Goal: Information Seeking & Learning: Learn about a topic

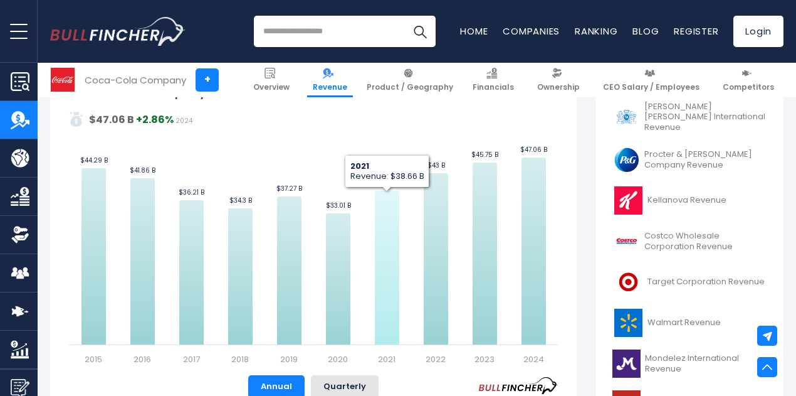
scroll to position [313, 0]
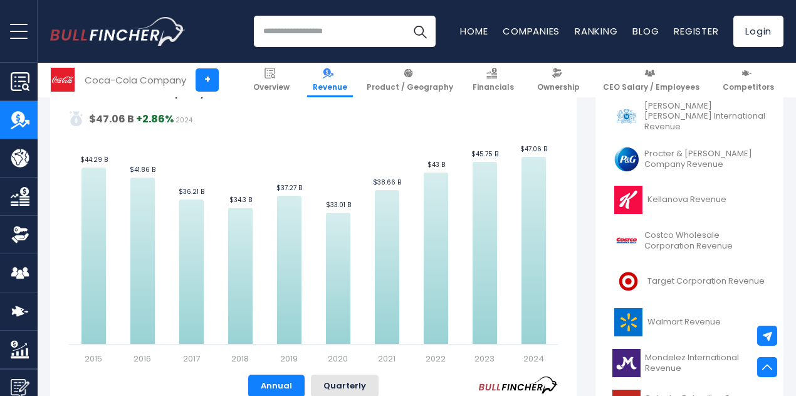
click at [560, 267] on div "Coca-Cola Company's Revenue Trend Created with Highcharts 12.1.2 Values Chart c…" at bounding box center [313, 296] width 527 height 456
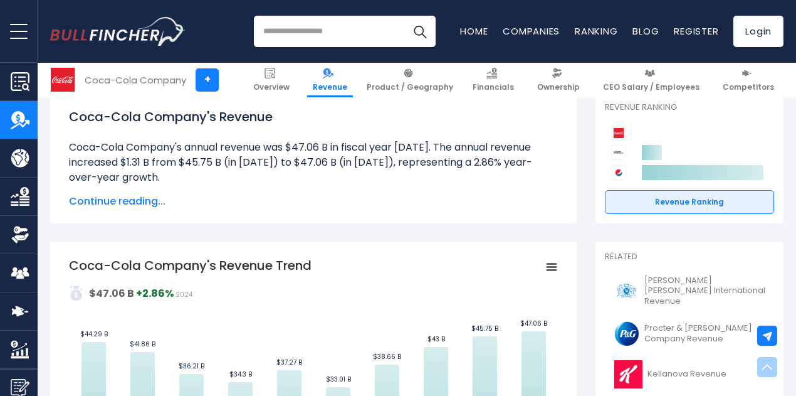
scroll to position [127, 0]
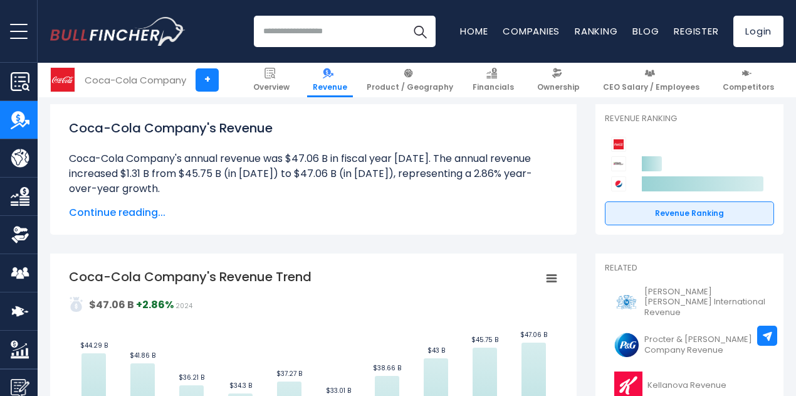
click at [377, 218] on span "Continue reading..." at bounding box center [313, 212] width 489 height 15
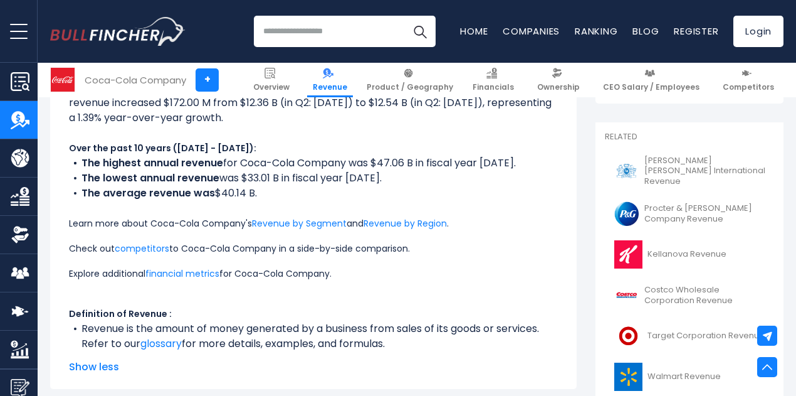
scroll to position [259, 0]
click at [424, 218] on link "Revenue by Region" at bounding box center [405, 222] width 83 height 13
click at [155, 245] on link "competitors" at bounding box center [142, 247] width 55 height 13
click at [153, 249] on link "competitors" at bounding box center [142, 247] width 55 height 13
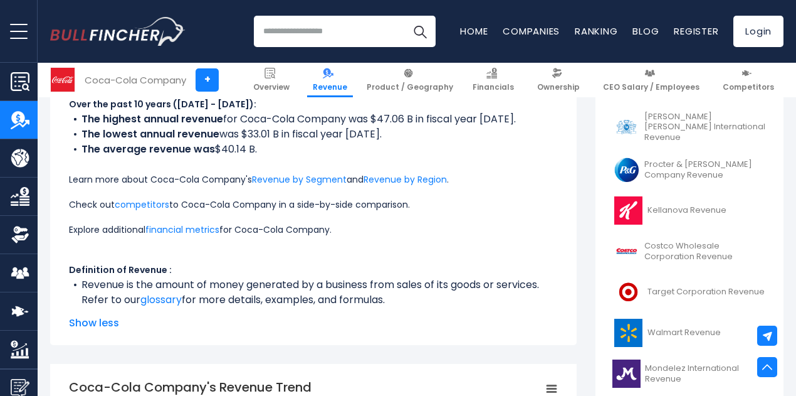
scroll to position [303, 0]
click at [216, 234] on link "financial metrics" at bounding box center [182, 229] width 74 height 13
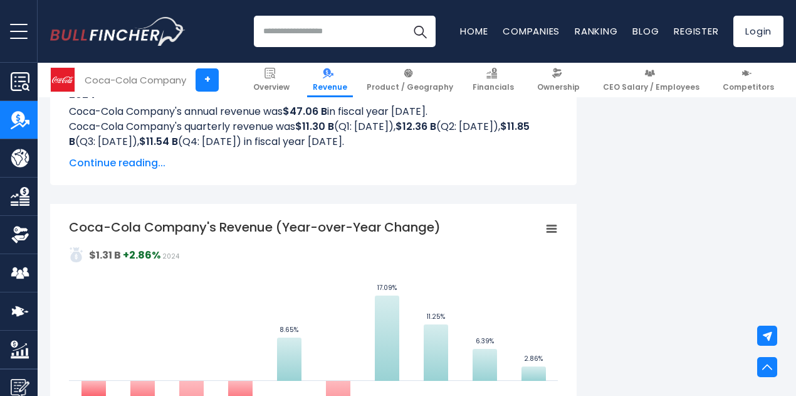
scroll to position [935, 0]
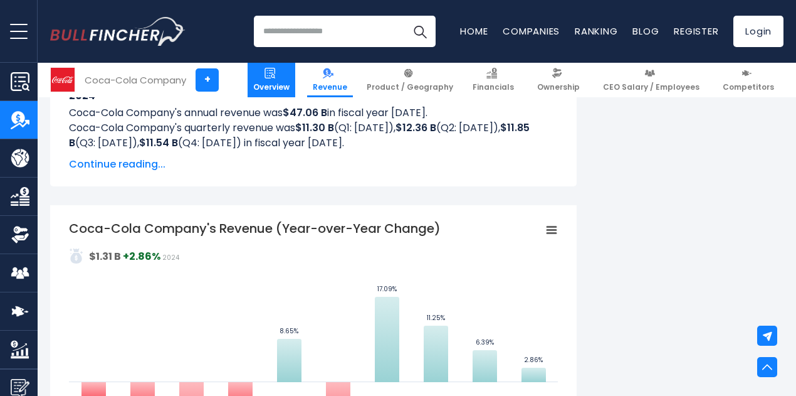
click at [286, 86] on span "Overview" at bounding box center [271, 87] width 36 height 10
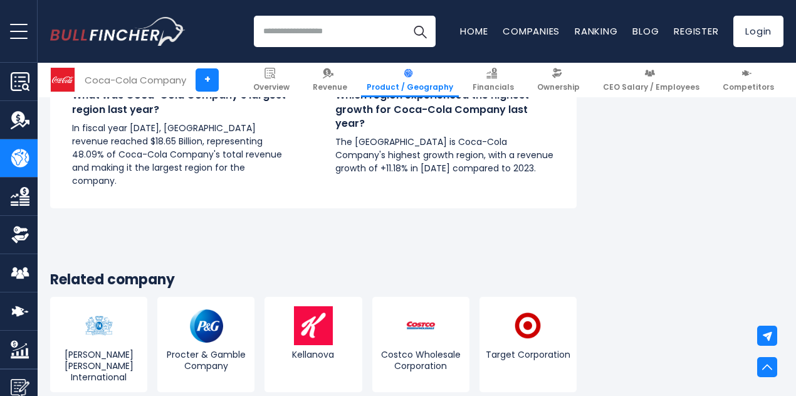
scroll to position [2243, 0]
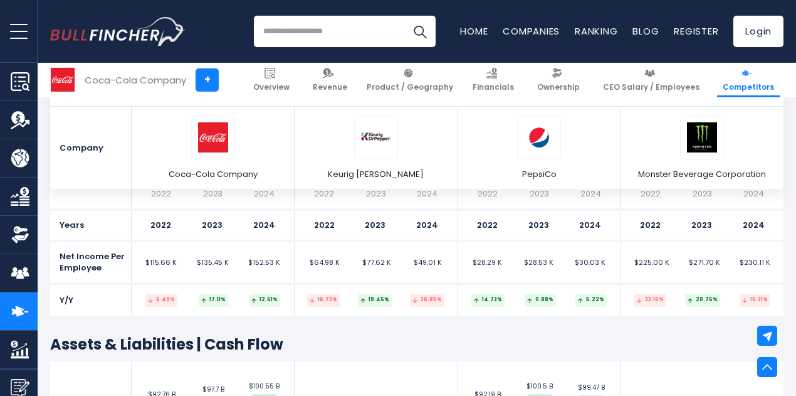
scroll to position [3150, 0]
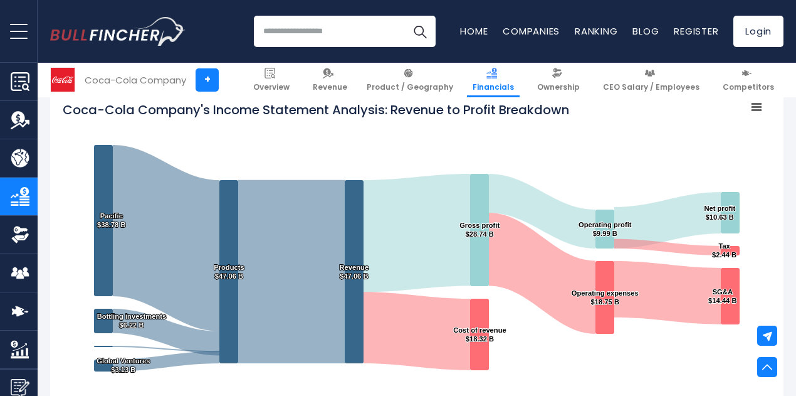
scroll to position [200, 0]
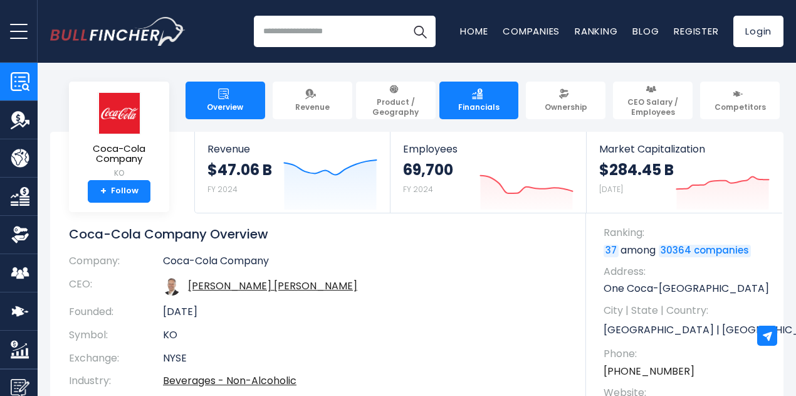
click at [490, 103] on span "Financials" at bounding box center [478, 107] width 41 height 10
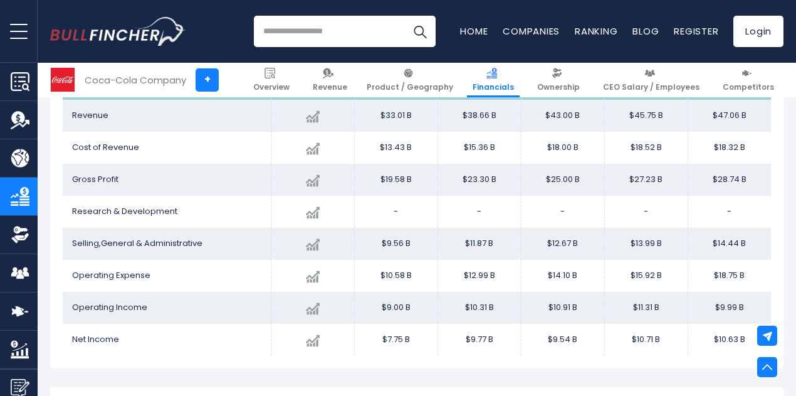
scroll to position [772, 0]
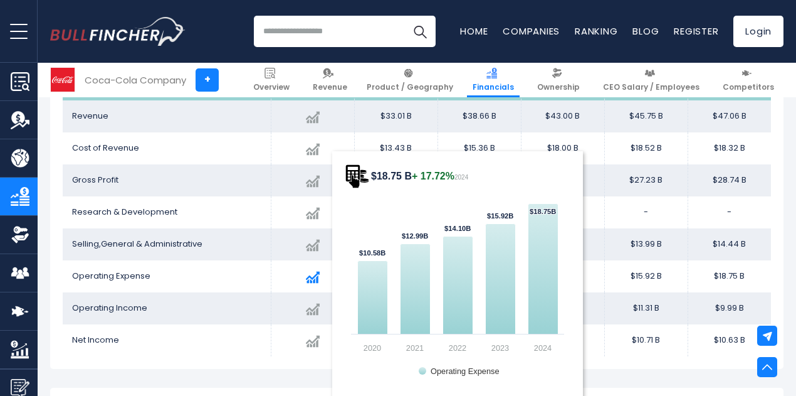
click at [306, 279] on img at bounding box center [313, 277] width 14 height 14
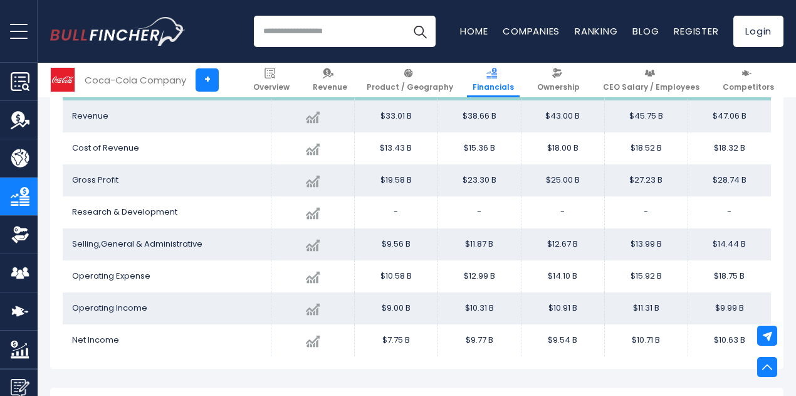
click at [172, 177] on td "Gross Profit" at bounding box center [167, 180] width 208 height 32
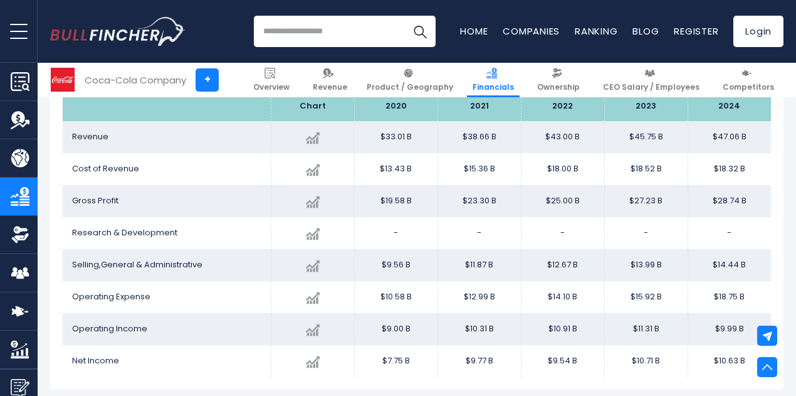
scroll to position [753, 0]
